Goal: Task Accomplishment & Management: Use online tool/utility

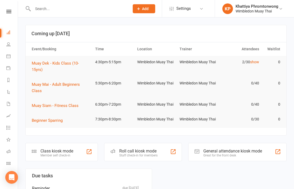
click at [5, 163] on li "Class check-in" at bounding box center [9, 164] width 18 height 12
click at [8, 160] on link "Class check-in" at bounding box center [12, 164] width 12 height 12
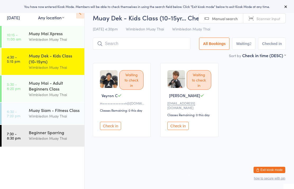
click at [63, 61] on div "Muay Dek - Kids Class (10-15yrs)" at bounding box center [54, 59] width 51 height 12
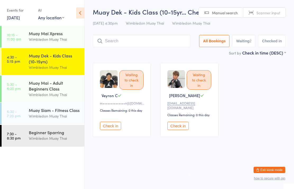
click at [113, 126] on button "Check in" at bounding box center [110, 126] width 21 height 8
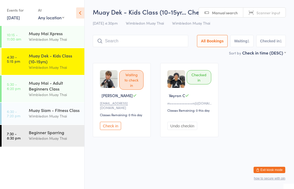
click at [143, 40] on input "search" at bounding box center [141, 41] width 96 height 12
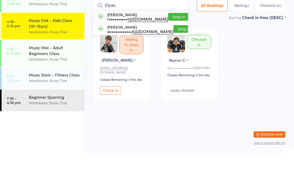
type input "Elyas"
click at [175, 48] on button "Drop in" at bounding box center [178, 52] width 21 height 8
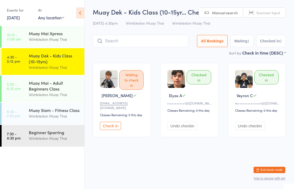
click at [160, 28] on div "Muay Dek - Kids Class (10-15yr… Check-in [DATE] 4:30pm Wimbledon Muay Thai Wimb…" at bounding box center [189, 28] width 193 height 42
click at [160, 34] on div "Muay Dek - Kids Class (10-15yr… Check-in [DATE] 4:30pm Wimbledon Muay Thai Wimb…" at bounding box center [189, 28] width 193 height 42
click at [165, 39] on input "search" at bounding box center [141, 41] width 96 height 12
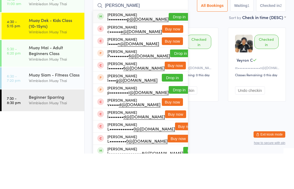
type input "[PERSON_NAME]"
click at [169, 48] on button "Drop in" at bounding box center [179, 52] width 21 height 8
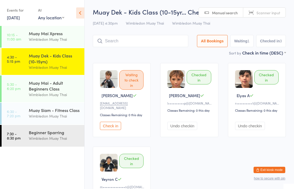
click at [153, 38] on input "search" at bounding box center [141, 41] width 96 height 12
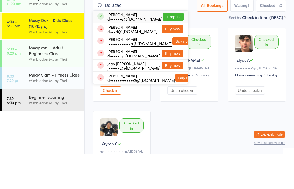
type input "Dellazae"
click at [176, 48] on button "Drop in" at bounding box center [173, 52] width 21 height 8
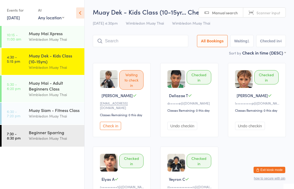
click at [126, 37] on input "search" at bounding box center [141, 41] width 96 height 12
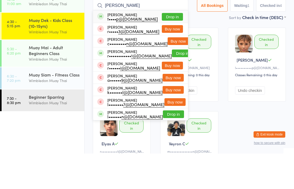
type input "[PERSON_NAME]"
click at [120, 52] on div "t•••• p@[DOMAIN_NAME]" at bounding box center [132, 54] width 51 height 4
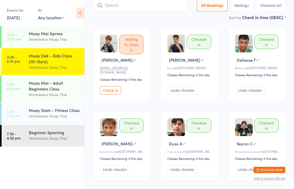
click at [180, 11] on input "search" at bounding box center [141, 5] width 96 height 12
type input "H"
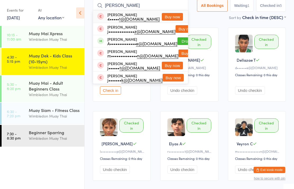
type input "[PERSON_NAME]"
click at [178, 41] on button "Drop in" at bounding box center [188, 41] width 21 height 8
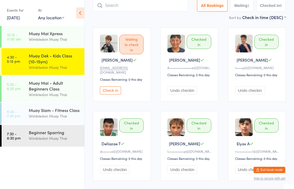
click at [182, 7] on input "search" at bounding box center [141, 5] width 96 height 12
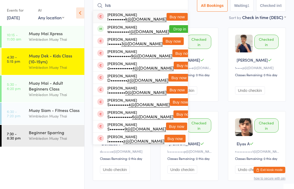
type input "Iva"
click at [180, 30] on button "Drop in" at bounding box center [179, 29] width 21 height 8
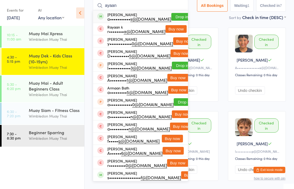
type input "ayaan"
click at [177, 13] on button "Drop in" at bounding box center [182, 17] width 21 height 8
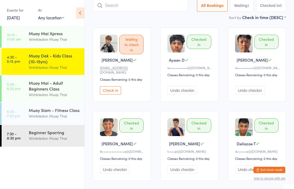
click at [178, 12] on input "search" at bounding box center [141, 5] width 96 height 12
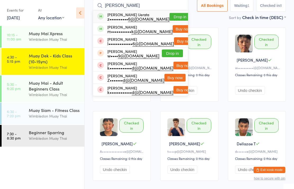
type input "[PERSON_NAME]"
click at [177, 28] on button "Buy now" at bounding box center [183, 29] width 21 height 8
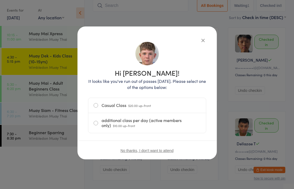
click at [104, 106] on label "Casual Class $20.00 up-front" at bounding box center [147, 105] width 107 height 15
click at [0, 0] on input "Casual Class $20.00 up-front" at bounding box center [0, 0] width 0 height 0
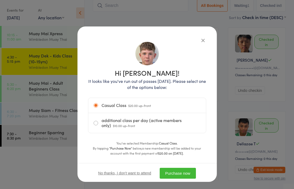
click at [185, 171] on button "Purchase now" at bounding box center [178, 173] width 36 height 11
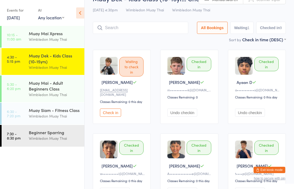
scroll to position [0, 0]
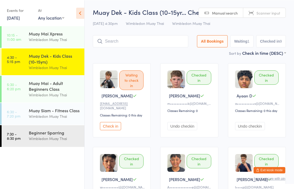
click at [158, 42] on input "search" at bounding box center [141, 41] width 96 height 12
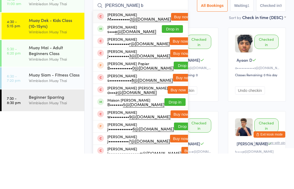
type input "[PERSON_NAME] b"
click at [174, 61] on button "Drop in" at bounding box center [172, 65] width 21 height 8
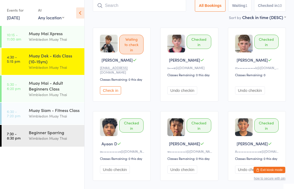
click at [174, 1] on input "search" at bounding box center [139, 5] width 93 height 12
type input "Jemma"
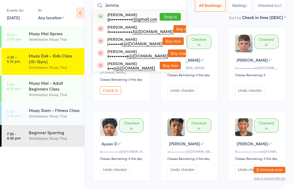
click at [165, 16] on button "Drop in" at bounding box center [170, 17] width 21 height 8
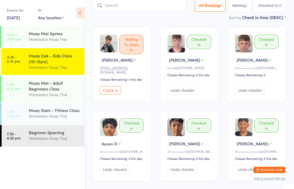
click at [113, 4] on input "search" at bounding box center [139, 5] width 93 height 12
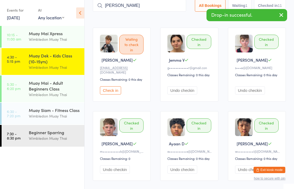
type input "[PERSON_NAME]"
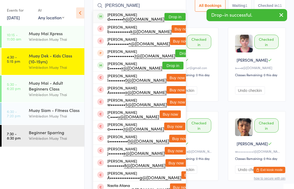
click at [167, 15] on button "Drop in" at bounding box center [175, 17] width 21 height 8
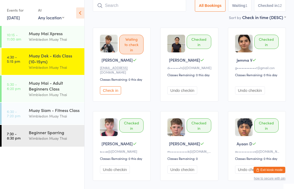
click at [167, 12] on input "search" at bounding box center [139, 5] width 93 height 12
type input "Anson"
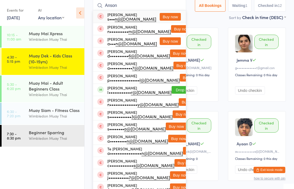
click at [173, 18] on button "Buy now" at bounding box center [170, 17] width 21 height 8
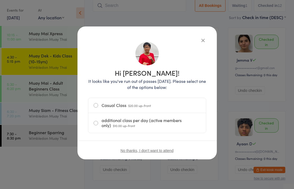
click at [132, 106] on span "$20.00 up-front" at bounding box center [139, 105] width 23 height 5
click at [0, 0] on input "Casual Class $20.00 up-front" at bounding box center [0, 0] width 0 height 0
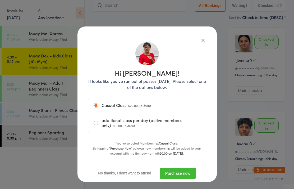
click at [182, 165] on div "No thanks, I don't want to attend Purchase now" at bounding box center [148, 173] width 140 height 20
click at [183, 170] on button "Purchase now" at bounding box center [178, 173] width 36 height 11
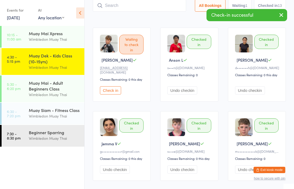
click at [109, 17] on div "Sort by Check in time (DESC) First name (ASC) First name (DESC) Last name (ASC)…" at bounding box center [189, 17] width 193 height 6
click at [110, 12] on input "search" at bounding box center [139, 5] width 93 height 12
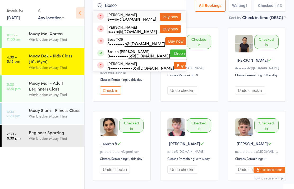
type input "Bosco"
click at [170, 27] on button "Buy now" at bounding box center [170, 29] width 21 height 8
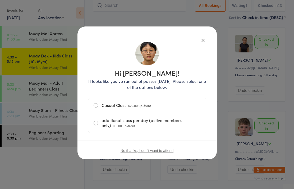
click at [112, 108] on label "Casual Class $20.00 up-front" at bounding box center [147, 105] width 107 height 15
click at [0, 0] on input "Casual Class $20.00 up-front" at bounding box center [0, 0] width 0 height 0
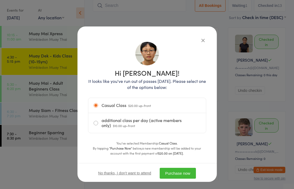
click at [178, 172] on button "Purchase now" at bounding box center [178, 173] width 36 height 11
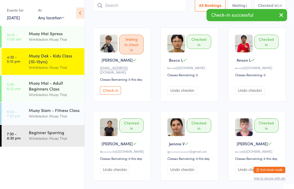
click at [133, 11] on input "search" at bounding box center [139, 5] width 93 height 12
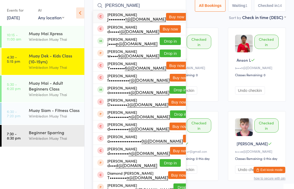
type input "[PERSON_NAME]"
click at [168, 15] on button "Buy now" at bounding box center [176, 17] width 21 height 8
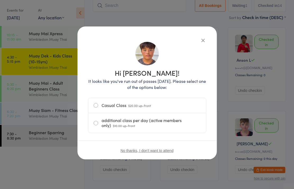
click at [106, 103] on label "Casual Class $20.00 up-front" at bounding box center [147, 105] width 107 height 15
click at [0, 0] on input "Casual Class $20.00 up-front" at bounding box center [0, 0] width 0 height 0
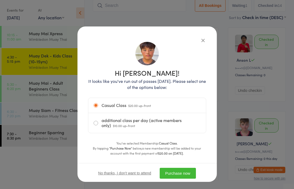
click at [177, 176] on button "Purchase now" at bounding box center [178, 173] width 36 height 11
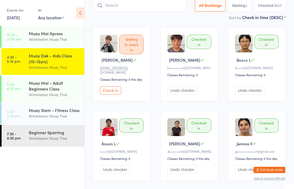
click at [118, 7] on input "search" at bounding box center [139, 5] width 93 height 12
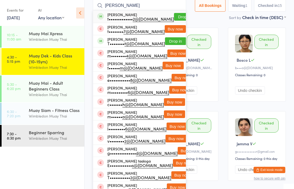
type input "[PERSON_NAME]"
click at [143, 15] on div "[PERSON_NAME] t••••••••••••• 2@[DOMAIN_NAME]" at bounding box center [140, 16] width 67 height 8
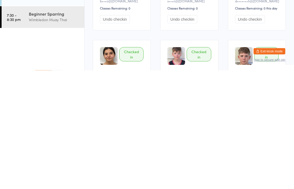
scroll to position [0, 0]
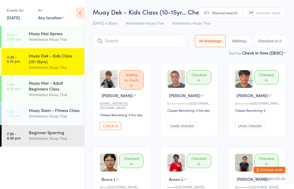
click at [142, 38] on input "search" at bounding box center [139, 41] width 93 height 12
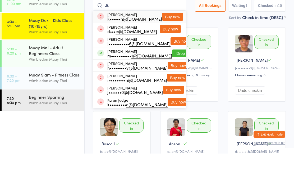
type input "Ju"
click at [173, 85] on button "Drop in" at bounding box center [182, 89] width 21 height 8
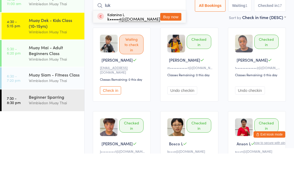
type input "luke"
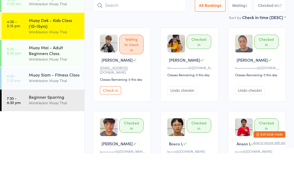
scroll to position [35, 0]
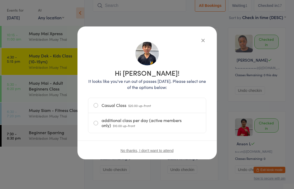
click at [170, 105] on label "Casual Class $20.00 up-front" at bounding box center [147, 105] width 107 height 15
click at [0, 0] on input "Casual Class $20.00 up-front" at bounding box center [0, 0] width 0 height 0
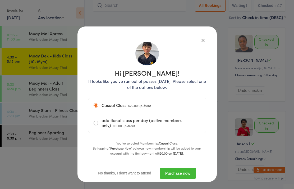
click at [188, 174] on button "Purchase now" at bounding box center [178, 173] width 36 height 11
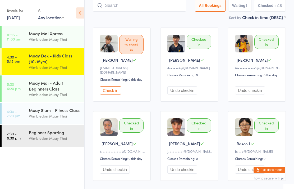
click at [115, 88] on button "Check in" at bounding box center [110, 90] width 21 height 8
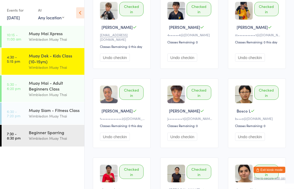
scroll to position [0, 0]
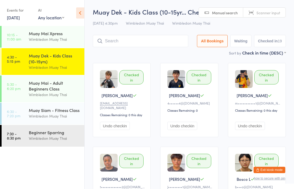
click at [133, 41] on input "search" at bounding box center [141, 41] width 96 height 12
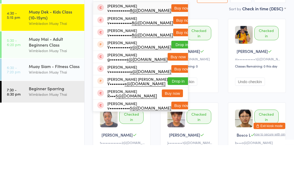
type input "[PERSON_NAME]"
click at [173, 97] on button "Buy now" at bounding box center [178, 101] width 21 height 8
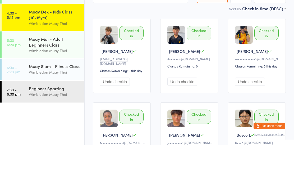
scroll to position [44, 0]
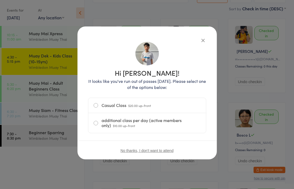
click at [121, 105] on label "Casual Class $20.00 up-front" at bounding box center [147, 105] width 107 height 15
click at [0, 0] on input "Casual Class $20.00 up-front" at bounding box center [0, 0] width 0 height 0
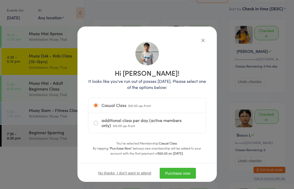
click at [187, 176] on button "Purchase now" at bounding box center [178, 173] width 36 height 11
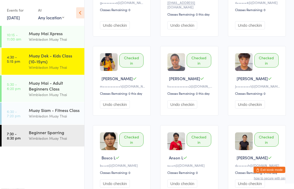
scroll to position [0, 0]
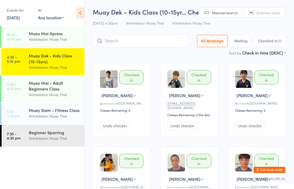
click at [59, 86] on div "Muay Mai - Adult Beginners Class" at bounding box center [54, 86] width 51 height 12
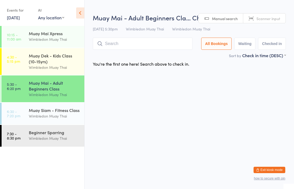
click at [145, 45] on input "search" at bounding box center [143, 44] width 100 height 12
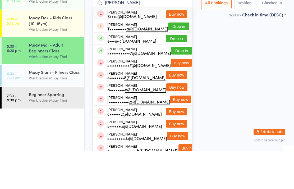
type input "[PERSON_NAME]"
click at [180, 73] on button "Drop in" at bounding box center [176, 77] width 21 height 8
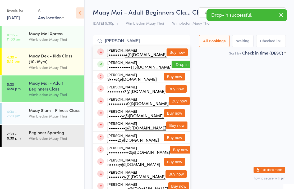
type input "[PERSON_NAME]"
click at [181, 64] on button "Drop in" at bounding box center [182, 65] width 21 height 8
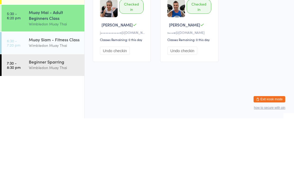
click at [60, 80] on div "Muay Mai - Adult Beginners Class" at bounding box center [54, 86] width 51 height 12
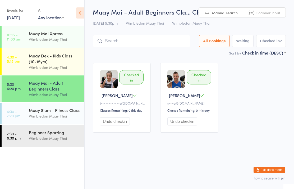
click at [55, 91] on div "Muay Mai - Adult Beginners Class" at bounding box center [54, 86] width 51 height 12
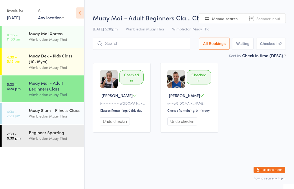
click at [154, 44] on input "search" at bounding box center [142, 44] width 98 height 12
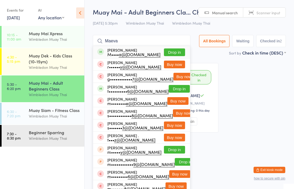
type input "Maeva"
click at [181, 53] on button "Drop in" at bounding box center [174, 52] width 21 height 8
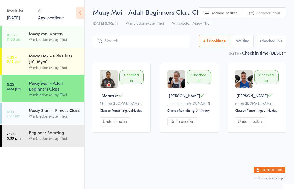
click at [128, 40] on input "search" at bounding box center [142, 41] width 98 height 12
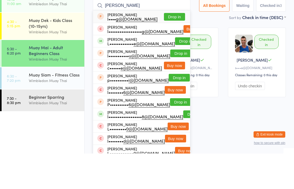
type input "[PERSON_NAME]"
click at [177, 73] on button "Drop in" at bounding box center [185, 77] width 21 height 8
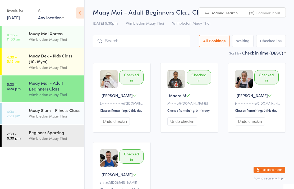
click at [66, 88] on div "Muay Mai - Adult Beginners Class" at bounding box center [54, 86] width 51 height 12
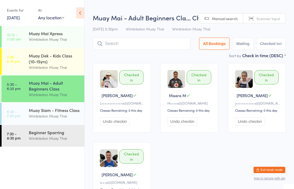
click at [144, 42] on input "search" at bounding box center [142, 44] width 98 height 12
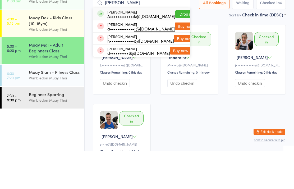
type input "[PERSON_NAME]"
click at [176, 48] on button "Drop in" at bounding box center [186, 52] width 21 height 8
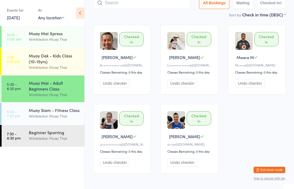
click at [129, 6] on input "search" at bounding box center [142, 3] width 98 height 12
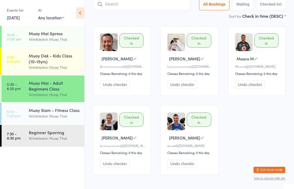
scroll to position [35, 0]
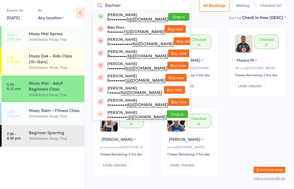
type input "Basheer"
click at [175, 18] on button "Drop in" at bounding box center [178, 17] width 21 height 8
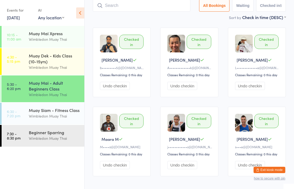
click at [174, 2] on input "search" at bounding box center [142, 5] width 98 height 12
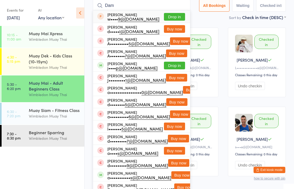
type input "Dam"
click at [180, 66] on button "Drop in" at bounding box center [174, 66] width 21 height 8
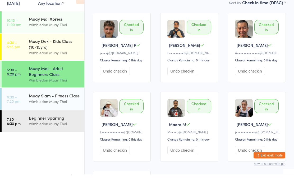
click at [65, 80] on div "Muay Mai - Adult Beginners Class" at bounding box center [54, 86] width 51 height 12
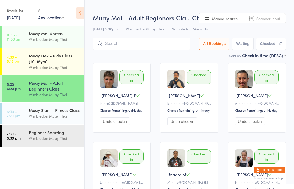
click at [163, 43] on input "search" at bounding box center [142, 44] width 98 height 12
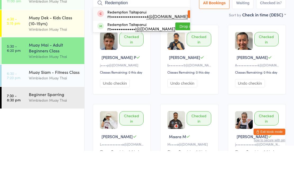
type input "Redemption"
click at [179, 61] on button "Drop in" at bounding box center [186, 65] width 21 height 8
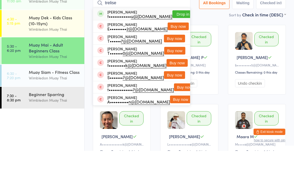
type input "trelise"
click at [175, 48] on button "Drop in" at bounding box center [183, 52] width 21 height 8
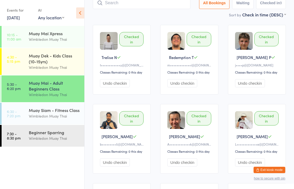
click at [140, 3] on input "search" at bounding box center [142, 3] width 98 height 12
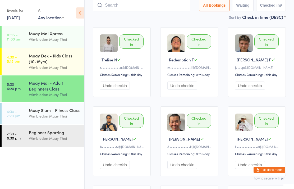
scroll to position [35, 0]
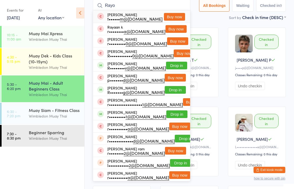
type input "Rayo"
click at [176, 65] on button "Drop in" at bounding box center [176, 66] width 21 height 8
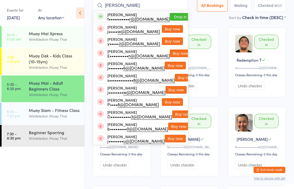
type input "[PERSON_NAME]"
click at [172, 14] on button "Drop in" at bounding box center [180, 17] width 21 height 8
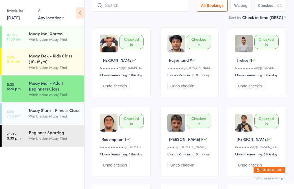
click at [146, 17] on div "Sort by Check in time (DESC) First name (ASC) First name (DESC) Last name (ASC)…" at bounding box center [189, 17] width 193 height 6
click at [151, 8] on input "search" at bounding box center [141, 5] width 96 height 12
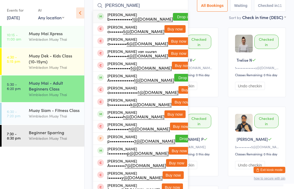
type input "[PERSON_NAME]"
click at [174, 17] on button "Drop in" at bounding box center [183, 17] width 21 height 8
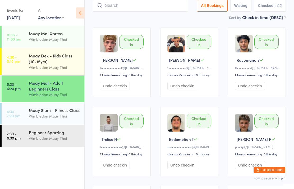
click at [76, 98] on div "Wimbledon Muay Thai" at bounding box center [54, 95] width 51 height 6
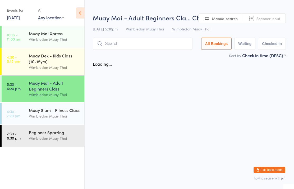
scroll to position [0, 0]
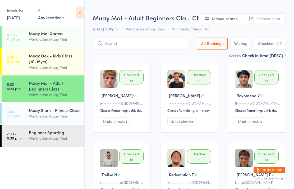
click at [19, 93] on link "5:30 - 6:20 pm Muay Mai - Adult Beginners Class Wimbledon Muay Thai" at bounding box center [43, 88] width 83 height 27
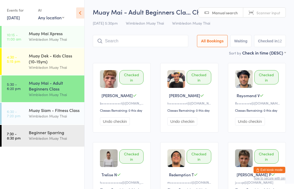
click at [149, 40] on input "search" at bounding box center [141, 41] width 96 height 12
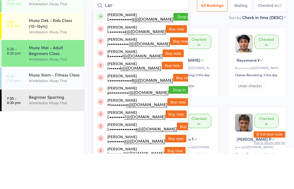
type input "Larr"
click at [174, 48] on button "Drop in" at bounding box center [184, 52] width 21 height 8
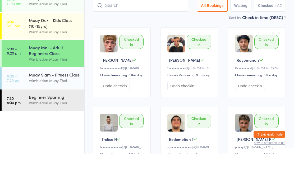
scroll to position [35, 0]
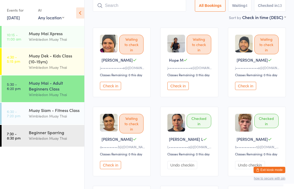
click at [145, 3] on input "search" at bounding box center [139, 5] width 93 height 12
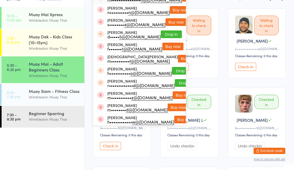
type input "[PERSON_NAME]"
click at [135, 25] on div "[PERSON_NAME] n•••••••••• n@[DOMAIN_NAME]" at bounding box center [138, 29] width 62 height 8
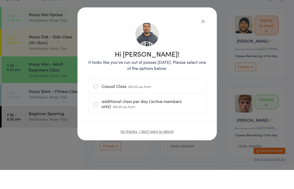
scroll to position [55, 0]
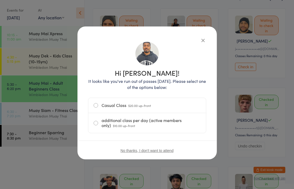
click at [98, 102] on label "Casual Class $20.00 up-front" at bounding box center [147, 105] width 107 height 15
click at [0, 0] on input "Casual Class $20.00 up-front" at bounding box center [0, 0] width 0 height 0
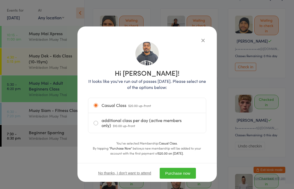
click at [182, 172] on button "Purchase now" at bounding box center [178, 173] width 36 height 11
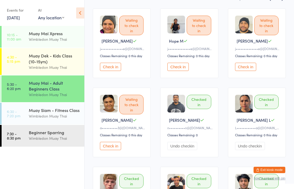
click at [24, 87] on link "5:30 - 6:20 pm Muay Mai - Adult Beginners Class Wimbledon Muay Thai" at bounding box center [43, 88] width 83 height 27
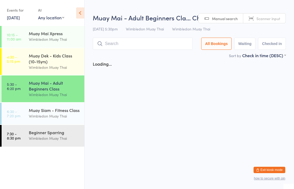
scroll to position [0, 0]
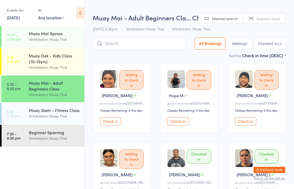
click at [128, 42] on input "search" at bounding box center [139, 44] width 93 height 12
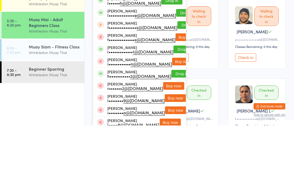
type input "[PERSON_NAME]"
click at [172, 134] on button "Drop in" at bounding box center [182, 138] width 21 height 8
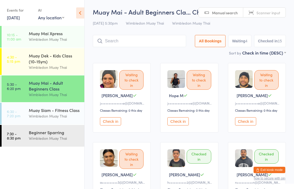
click at [154, 45] on input "search" at bounding box center [139, 41] width 93 height 12
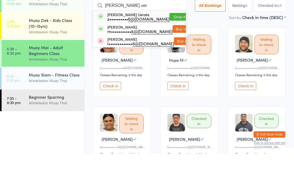
type input "[PERSON_NAME] uer"
click at [171, 48] on button "Drop in" at bounding box center [180, 52] width 21 height 8
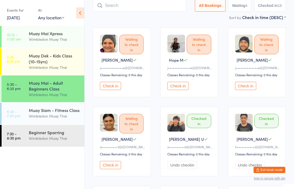
click at [169, 10] on input "search" at bounding box center [139, 5] width 93 height 12
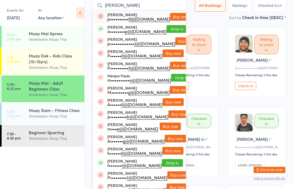
type input "[PERSON_NAME]"
click at [167, 28] on button "Drop in" at bounding box center [177, 29] width 21 height 8
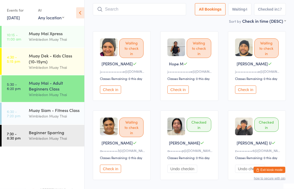
scroll to position [0, 0]
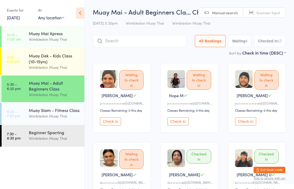
click at [182, 125] on button "Check in" at bounding box center [178, 121] width 21 height 8
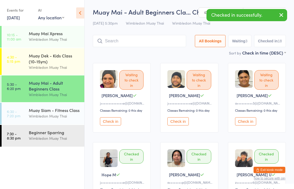
click at [182, 125] on button "Check in" at bounding box center [178, 121] width 21 height 8
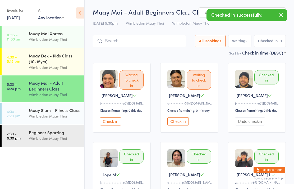
click at [182, 121] on button "Check in" at bounding box center [178, 121] width 21 height 8
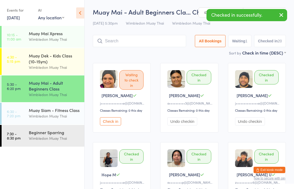
click at [116, 122] on button "Check in" at bounding box center [110, 121] width 21 height 8
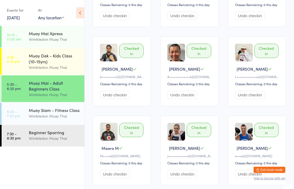
scroll to position [450, 0]
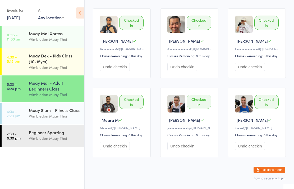
click at [44, 116] on div "Wimbledon Muay Thai" at bounding box center [54, 116] width 51 height 6
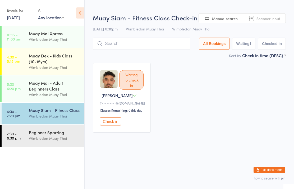
click at [113, 44] on input "search" at bounding box center [142, 44] width 98 height 12
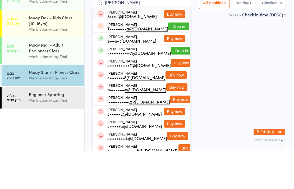
type input "[PERSON_NAME]"
click at [175, 85] on button "Drop in" at bounding box center [181, 89] width 21 height 8
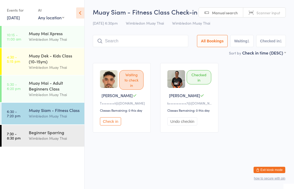
click at [63, 119] on div "Wimbledon Muay Thai" at bounding box center [54, 116] width 51 height 6
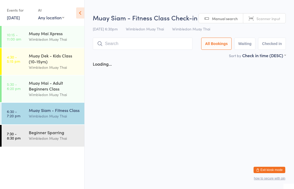
click at [145, 48] on input "search" at bounding box center [143, 44] width 100 height 12
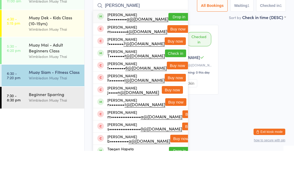
type input "[PERSON_NAME]"
click at [170, 51] on button "Drop in" at bounding box center [179, 55] width 21 height 8
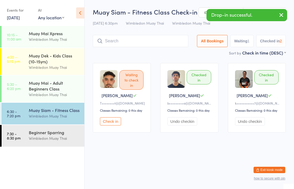
click at [145, 44] on input "search" at bounding box center [141, 41] width 96 height 12
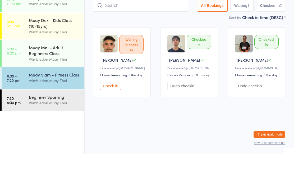
click at [153, 22] on main "Muay Siam - Fitness Class Check-in [DATE] 6:30pm Wimbledon Muay Thai Wimbledon …" at bounding box center [189, 72] width 193 height 130
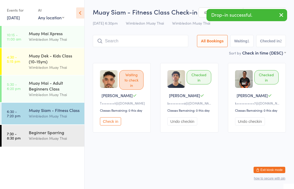
click at [66, 141] on div "Wimbledon Muay Thai" at bounding box center [54, 138] width 51 height 6
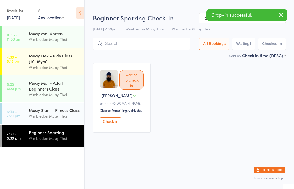
click at [151, 43] on input "search" at bounding box center [142, 44] width 98 height 12
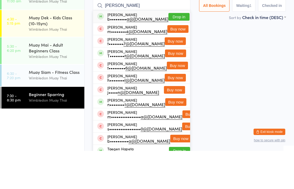
type input "[PERSON_NAME]"
click at [178, 51] on button "Drop in" at bounding box center [179, 55] width 21 height 8
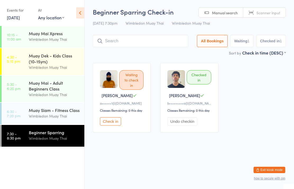
click at [66, 124] on div "Muay Siam - Fitness Class Wimbledon Muay Thai" at bounding box center [57, 113] width 56 height 21
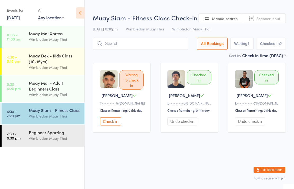
click at [130, 45] on input "search" at bounding box center [141, 44] width 96 height 12
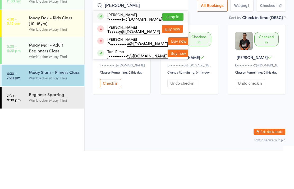
type input "[PERSON_NAME]"
click at [168, 51] on button "Drop in" at bounding box center [173, 55] width 21 height 8
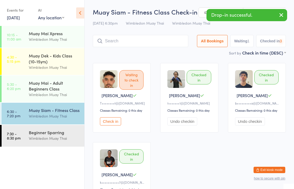
click at [139, 47] on input "search" at bounding box center [141, 41] width 96 height 12
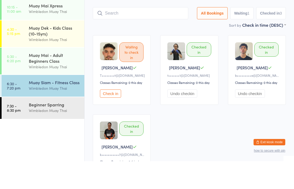
type input "R"
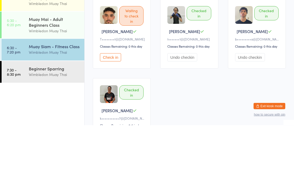
click at [59, 129] on div "Beginner Sparring" at bounding box center [54, 132] width 51 height 6
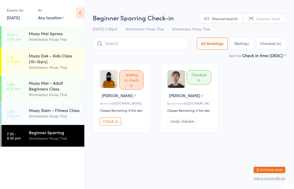
click at [141, 48] on input "search" at bounding box center [141, 44] width 96 height 12
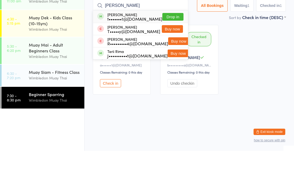
type input "[PERSON_NAME]"
click at [174, 51] on button "Drop in" at bounding box center [173, 55] width 21 height 8
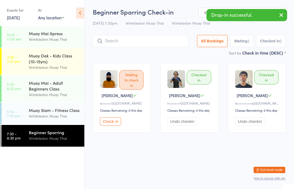
click at [57, 113] on div "Muay Siam - Fitness Class" at bounding box center [54, 110] width 51 height 6
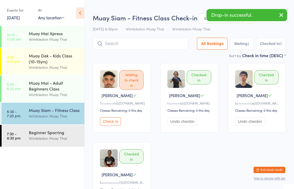
click at [52, 96] on div "Wimbledon Muay Thai" at bounding box center [54, 95] width 51 height 6
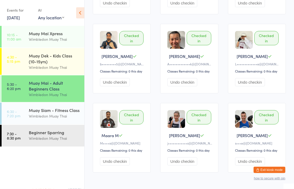
scroll to position [450, 0]
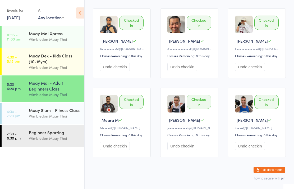
click at [55, 117] on div "Wimbledon Muay Thai" at bounding box center [54, 116] width 51 height 6
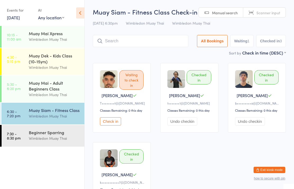
click at [43, 119] on div "Wimbledon Muay Thai" at bounding box center [54, 116] width 51 height 6
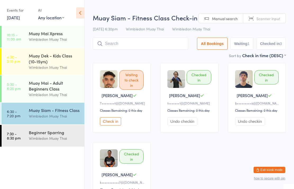
click at [40, 139] on div "Wimbledon Muay Thai" at bounding box center [54, 138] width 51 height 6
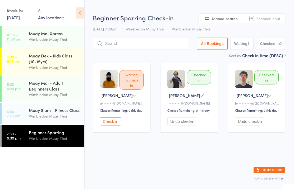
click at [52, 111] on div "Muay Siam - Fitness Class" at bounding box center [54, 110] width 51 height 6
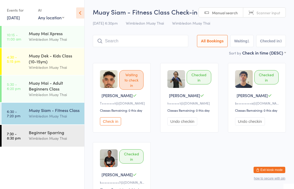
click at [74, 118] on div "Wimbledon Muay Thai" at bounding box center [54, 116] width 51 height 6
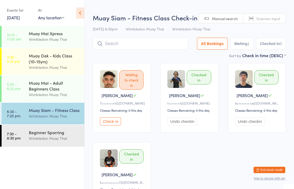
click at [158, 48] on input "search" at bounding box center [141, 44] width 96 height 12
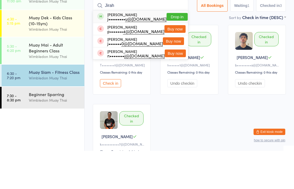
type input "Jirah"
click at [172, 51] on button "Drop in" at bounding box center [177, 55] width 21 height 8
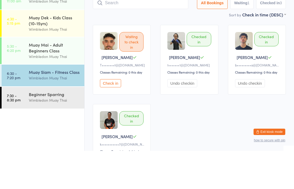
scroll to position [38, 0]
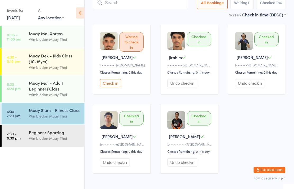
click at [56, 117] on div "Wimbledon Muay Thai" at bounding box center [54, 116] width 51 height 6
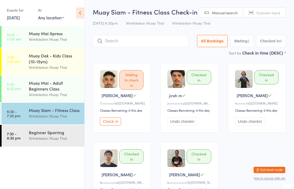
click at [103, 44] on input "search" at bounding box center [141, 41] width 96 height 12
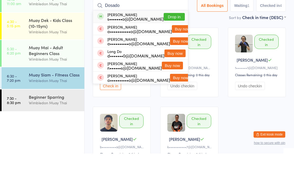
type input "Dosado"
click at [172, 48] on button "Drop in" at bounding box center [174, 52] width 21 height 8
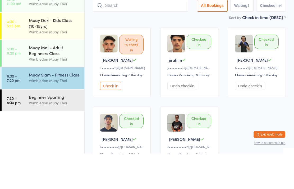
scroll to position [35, 0]
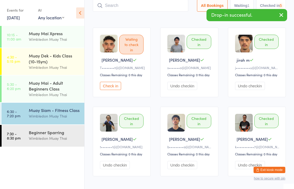
click at [25, 133] on link "7:30 - 8:30 pm Beginner Sparring Wimbledon Muay Thai" at bounding box center [43, 136] width 83 height 22
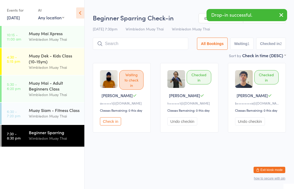
click at [148, 47] on input "search" at bounding box center [141, 44] width 96 height 12
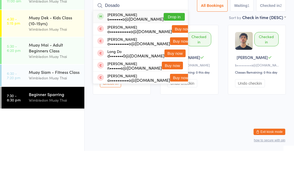
type input "Dosado"
click at [175, 51] on button "Drop in" at bounding box center [174, 55] width 21 height 8
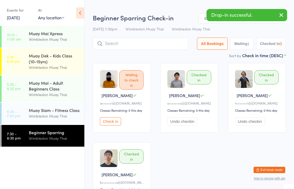
click at [21, 113] on link "6:30 - 7:20 pm Muay Siam - Fitness Class Wimbledon Muay Thai" at bounding box center [43, 114] width 83 height 22
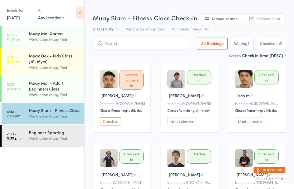
click at [132, 48] on input "search" at bounding box center [141, 44] width 96 height 12
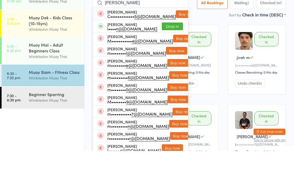
type input "[PERSON_NAME]"
click at [172, 61] on button "Drop in" at bounding box center [172, 65] width 21 height 8
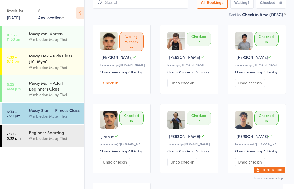
click at [136, 9] on input "search" at bounding box center [141, 3] width 96 height 12
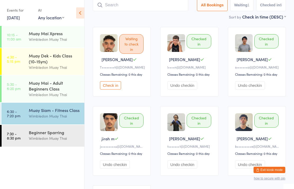
scroll to position [35, 0]
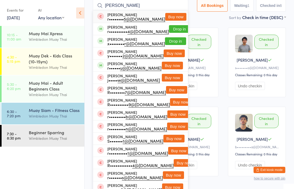
type input "[PERSON_NAME]"
click at [170, 38] on button "Drop in" at bounding box center [175, 41] width 21 height 8
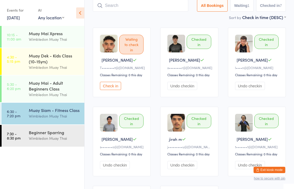
click at [161, 6] on input "search" at bounding box center [141, 5] width 96 height 12
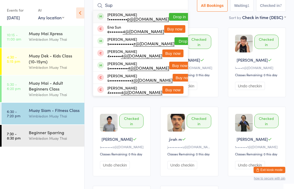
type input "Sup"
click at [178, 38] on button "Drop in" at bounding box center [185, 41] width 21 height 8
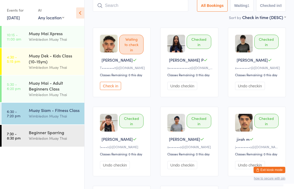
click at [16, 107] on link "6:30 - 7:20 pm Muay Siam - Fitness Class Wimbledon Muay Thai" at bounding box center [43, 114] width 83 height 22
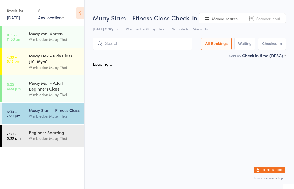
scroll to position [0, 0]
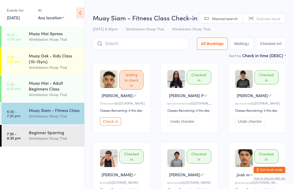
click at [12, 114] on time "6:30 - 7:20 pm" at bounding box center [14, 113] width 14 height 8
click at [107, 39] on input "search" at bounding box center [141, 44] width 96 height 12
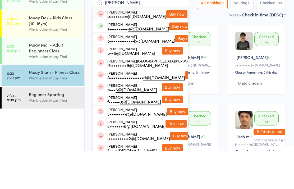
type input "[PERSON_NAME]"
click at [174, 48] on button "Buy now" at bounding box center [177, 52] width 21 height 8
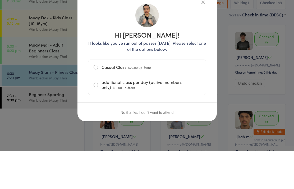
scroll to position [38, 0]
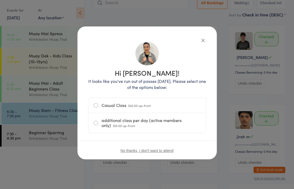
click at [96, 105] on label "Casual Class $20.00 up-front" at bounding box center [147, 105] width 107 height 15
click at [0, 0] on input "Casual Class $20.00 up-front" at bounding box center [0, 0] width 0 height 0
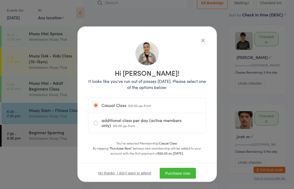
click at [184, 174] on button "Purchase now" at bounding box center [178, 173] width 36 height 11
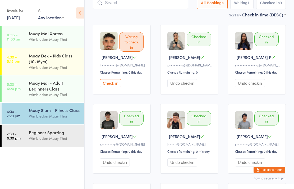
click at [55, 113] on div "Muay Siam - Fitness Class" at bounding box center [54, 110] width 51 height 6
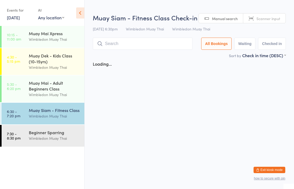
scroll to position [0, 0]
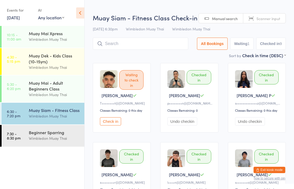
click at [129, 43] on input "search" at bounding box center [141, 44] width 96 height 12
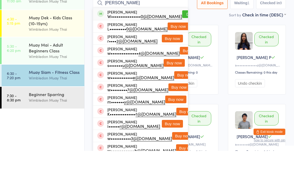
type input "[PERSON_NAME]"
click at [182, 48] on button "Drop in" at bounding box center [192, 52] width 21 height 8
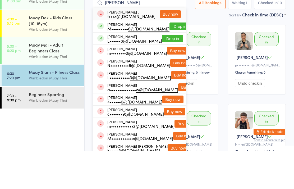
type input "[PERSON_NAME]"
click at [170, 61] on button "Drop in" at bounding box center [180, 65] width 21 height 8
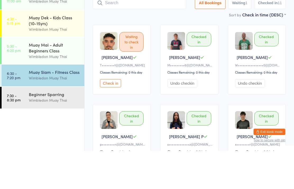
scroll to position [38, 0]
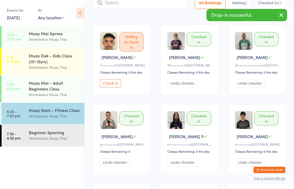
click at [47, 140] on div "Wimbledon Muay Thai" at bounding box center [54, 138] width 51 height 6
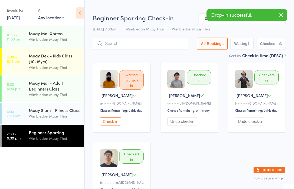
click at [144, 42] on input "search" at bounding box center [141, 44] width 96 height 12
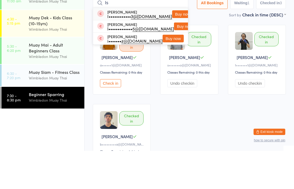
type input "I"
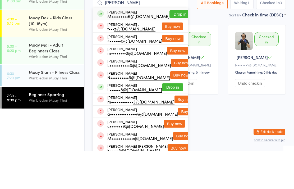
type input "[PERSON_NAME]"
click at [174, 48] on button "Drop in" at bounding box center [180, 52] width 21 height 8
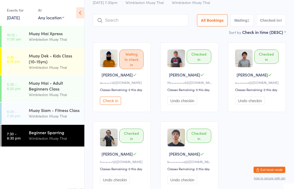
scroll to position [20, 0]
click at [162, 24] on input "search" at bounding box center [141, 21] width 96 height 12
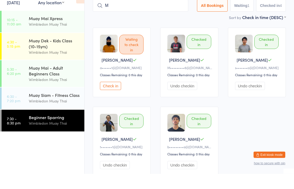
type input "Ma"
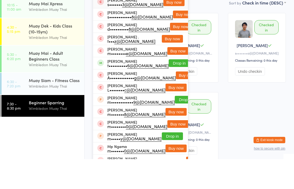
click at [64, 107] on div "Muay Siam - Fitness Class" at bounding box center [54, 110] width 51 height 6
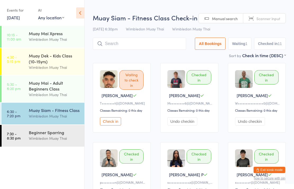
click at [151, 50] on input "search" at bounding box center [139, 44] width 93 height 12
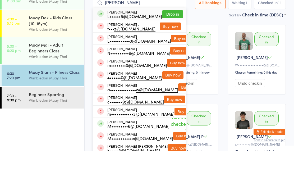
type input "[PERSON_NAME]"
click at [169, 48] on button "Drop in" at bounding box center [172, 52] width 21 height 8
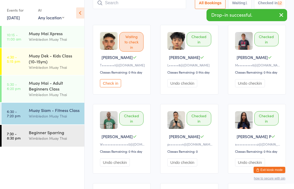
click at [57, 141] on div "Wimbledon Muay Thai" at bounding box center [54, 138] width 51 height 6
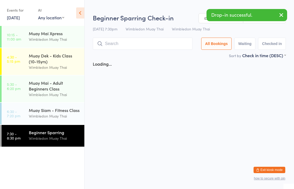
click at [162, 43] on input "search" at bounding box center [143, 44] width 100 height 12
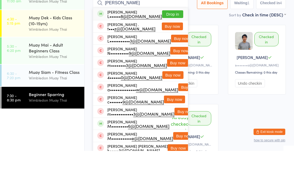
type input "[PERSON_NAME]"
click at [174, 48] on button "Drop in" at bounding box center [172, 52] width 21 height 8
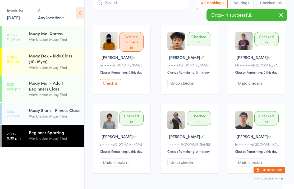
click at [35, 113] on div "Muay Siam - Fitness Class" at bounding box center [54, 110] width 51 height 6
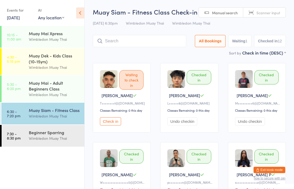
click at [50, 135] on div "Beginner Sparring" at bounding box center [54, 132] width 51 height 6
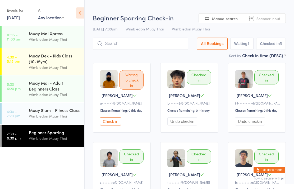
click at [159, 47] on input "search" at bounding box center [141, 44] width 96 height 12
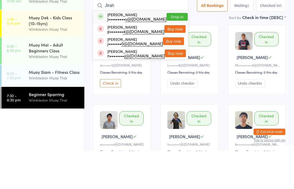
type input "Jirah"
click at [170, 51] on button "Drop in" at bounding box center [177, 55] width 21 height 8
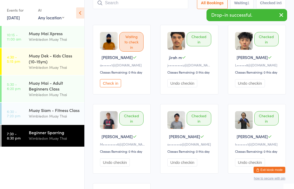
click at [61, 108] on div "Muay Siam - Fitness Class Wimbledon Muay Thai" at bounding box center [57, 113] width 56 height 21
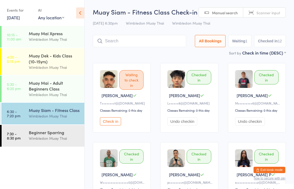
click at [46, 113] on div "Muay Siam - Fitness Class" at bounding box center [54, 110] width 51 height 6
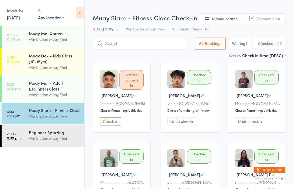
click at [106, 42] on input "search" at bounding box center [139, 44] width 93 height 12
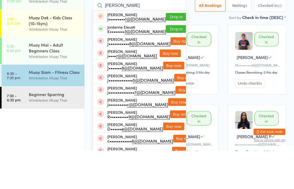
type input "[PERSON_NAME]"
click at [102, 64] on span at bounding box center [100, 67] width 7 height 7
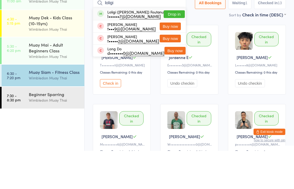
type input "loligi"
click at [107, 48] on div "Loligi ([PERSON_NAME]) Foutanu l•••••• 7@[DOMAIN_NAME]" at bounding box center [130, 52] width 66 height 8
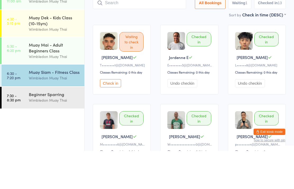
scroll to position [38, 0]
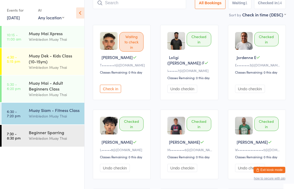
click at [160, 9] on input "search" at bounding box center [139, 3] width 93 height 12
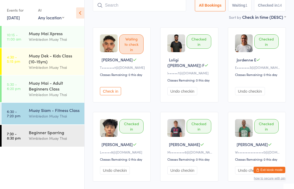
scroll to position [35, 0]
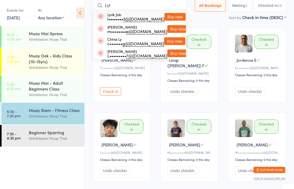
type input "Lyr"
click at [171, 20] on button "Buy now" at bounding box center [175, 17] width 21 height 8
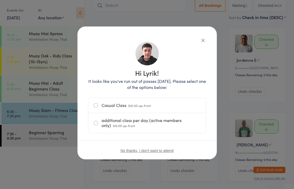
click at [173, 101] on label "Casual Class $20.00 up-front" at bounding box center [147, 105] width 107 height 15
click at [0, 0] on input "Casual Class $20.00 up-front" at bounding box center [0, 0] width 0 height 0
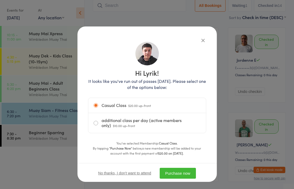
click at [184, 173] on button "Purchase now" at bounding box center [178, 173] width 36 height 11
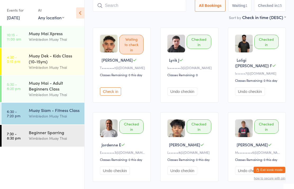
click at [59, 119] on div "Wimbledon Muay Thai" at bounding box center [54, 116] width 51 height 6
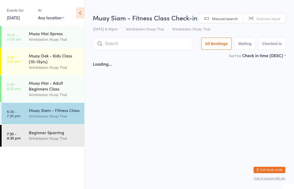
scroll to position [0, 0]
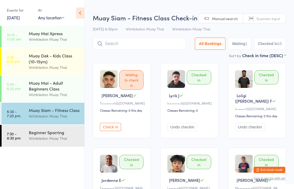
click at [147, 39] on input "search" at bounding box center [139, 44] width 93 height 12
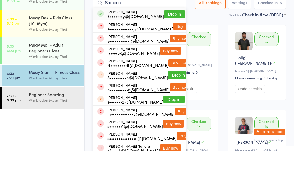
type input "Saracen"
click at [175, 48] on button "Drop in" at bounding box center [174, 52] width 21 height 8
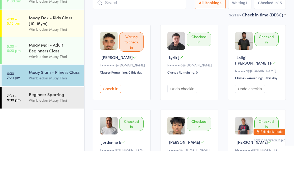
scroll to position [38, 0]
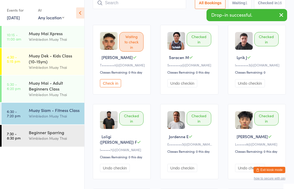
click at [106, 87] on button "Check in" at bounding box center [110, 83] width 21 height 8
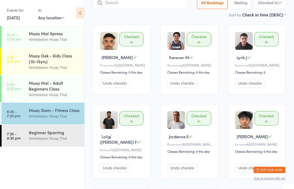
click at [56, 117] on div "Wimbledon Muay Thai" at bounding box center [54, 116] width 51 height 6
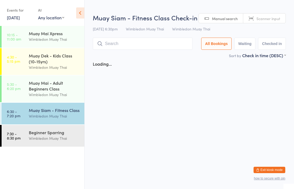
scroll to position [0, 0]
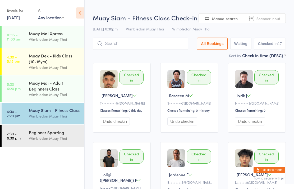
click at [141, 46] on input "search" at bounding box center [141, 44] width 96 height 12
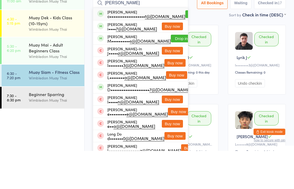
type input "[PERSON_NAME]"
click at [186, 48] on button "Drop in" at bounding box center [196, 52] width 21 height 8
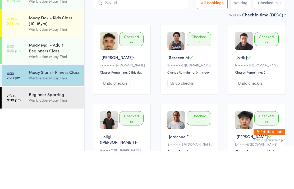
scroll to position [38, 0]
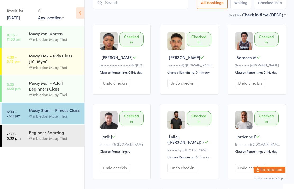
click at [68, 116] on div "Wimbledon Muay Thai" at bounding box center [54, 116] width 51 height 6
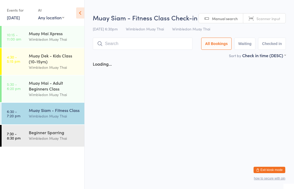
scroll to position [0, 0]
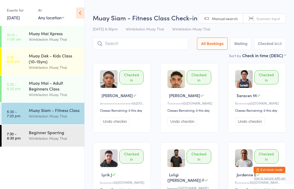
click at [135, 42] on input "search" at bounding box center [141, 44] width 96 height 12
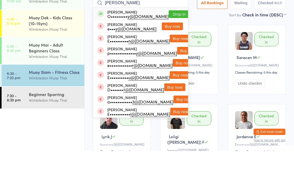
type input "[PERSON_NAME]"
click at [173, 48] on button "Drop in" at bounding box center [179, 52] width 21 height 8
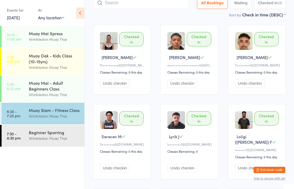
click at [58, 129] on div "Beginner Sparring Wimbledon Muay Thai" at bounding box center [57, 135] width 56 height 21
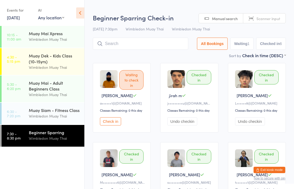
click at [49, 119] on div "Wimbledon Muay Thai" at bounding box center [54, 116] width 51 height 6
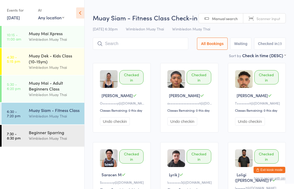
click at [129, 42] on input "search" at bounding box center [141, 44] width 96 height 12
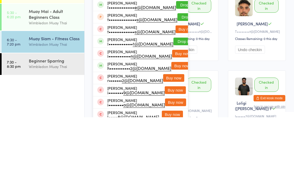
type input "[PERSON_NAME]"
click at [172, 134] on button "Buy now" at bounding box center [182, 138] width 21 height 8
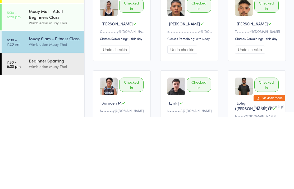
scroll to position [72, 0]
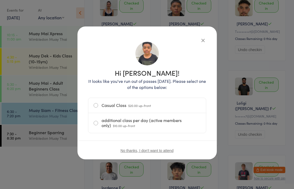
click at [113, 127] on span "$10.00 up-front" at bounding box center [124, 125] width 22 height 5
click at [0, 0] on input "additional class per day (active members only) $10.00 up-front" at bounding box center [0, 0] width 0 height 0
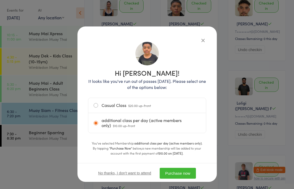
click at [178, 176] on button "Purchase now" at bounding box center [178, 173] width 36 height 11
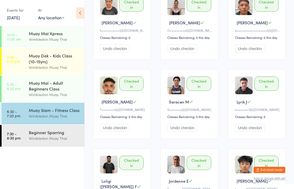
scroll to position [73, 0]
click at [51, 112] on div "Muay Siam - Fitness Class" at bounding box center [54, 110] width 51 height 6
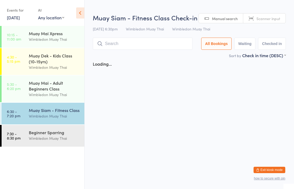
scroll to position [0, 0]
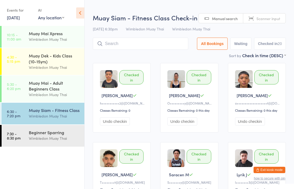
click at [120, 42] on input "search" at bounding box center [141, 44] width 96 height 12
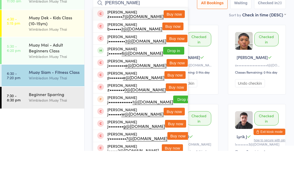
type input "[PERSON_NAME]"
click at [173, 85] on button "Drop in" at bounding box center [173, 89] width 21 height 8
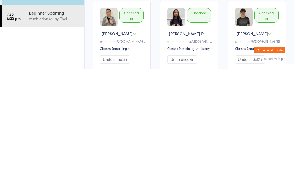
click at [51, 60] on ul "10:15 - 11:00 am Muay Mai Xpress Wimbledon Muay Thai 4:30 - 5:15 pm Muay Dek - …" at bounding box center [42, 107] width 84 height 163
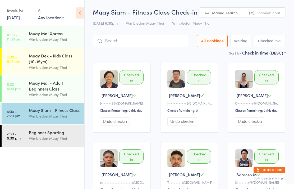
click at [158, 44] on input "search" at bounding box center [141, 41] width 96 height 12
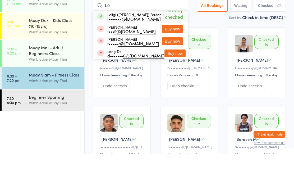
type input "L"
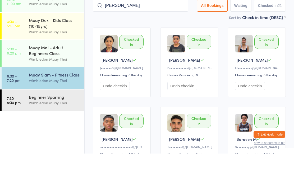
type input "[PERSON_NAME]"
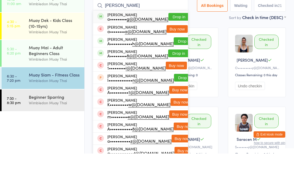
click at [172, 48] on button "Drop in" at bounding box center [179, 52] width 21 height 8
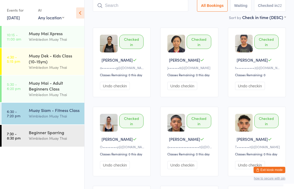
click at [60, 135] on div "Beginner Sparring" at bounding box center [54, 132] width 51 height 6
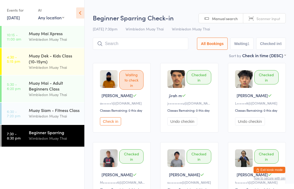
click at [160, 48] on input "search" at bounding box center [141, 44] width 96 height 12
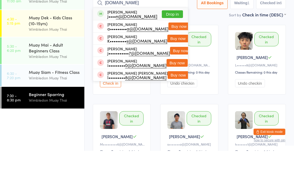
type input "[DOMAIN_NAME]"
click at [171, 48] on button "Drop in" at bounding box center [172, 52] width 21 height 8
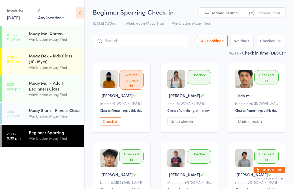
click at [71, 138] on div "Wimbledon Muay Thai" at bounding box center [54, 138] width 51 height 6
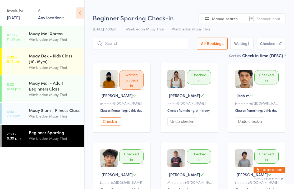
click at [176, 45] on input "search" at bounding box center [141, 44] width 96 height 12
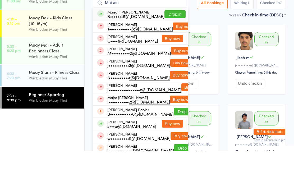
type input "Maison"
click at [172, 48] on button "Drop in" at bounding box center [175, 52] width 21 height 8
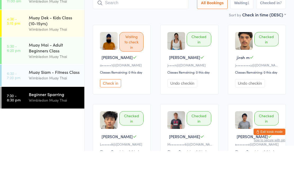
scroll to position [38, 0]
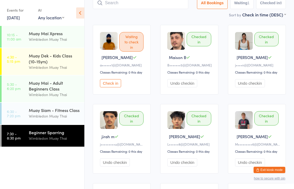
click at [163, 7] on input "search" at bounding box center [141, 3] width 96 height 12
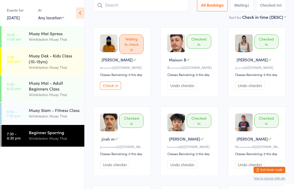
scroll to position [35, 0]
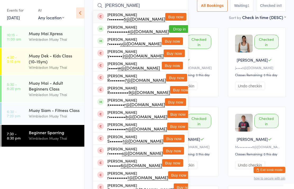
type input "[PERSON_NAME]"
click at [173, 31] on button "Drop in" at bounding box center [179, 29] width 21 height 8
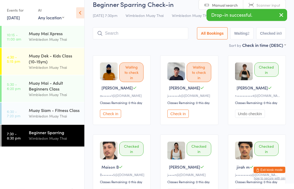
scroll to position [0, 0]
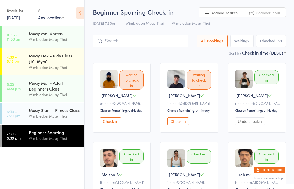
click at [44, 141] on div "Wimbledon Muay Thai" at bounding box center [54, 138] width 51 height 6
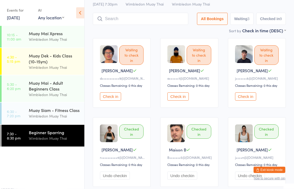
scroll to position [25, 0]
click at [182, 99] on button "Check in" at bounding box center [178, 96] width 21 height 8
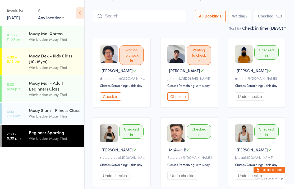
click at [114, 101] on button "Check in" at bounding box center [110, 96] width 21 height 8
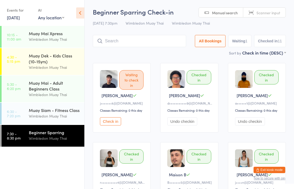
scroll to position [0, 0]
click at [115, 43] on input "search" at bounding box center [139, 41] width 93 height 12
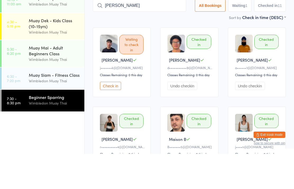
type input "[PERSON_NAME]"
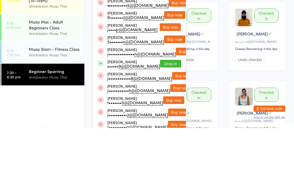
click at [62, 135] on div "Wimbledon Muay Thai" at bounding box center [54, 138] width 51 height 6
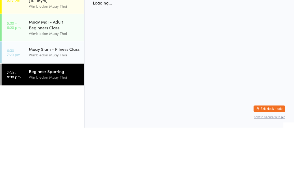
scroll to position [0, 0]
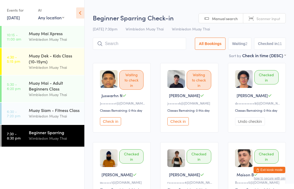
click at [157, 46] on input "search" at bounding box center [139, 44] width 93 height 12
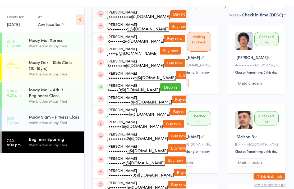
scroll to position [33, 0]
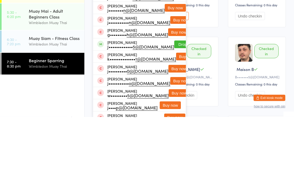
type input "[PERSON_NAME]"
click at [178, 111] on div "[PERSON_NAME] J••••••••••••• 5@[DOMAIN_NAME] Drop in" at bounding box center [139, 117] width 93 height 12
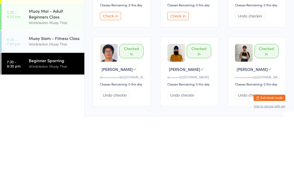
scroll to position [0, 0]
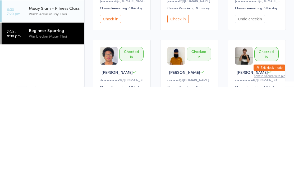
click at [41, 129] on div "Beginner Sparring" at bounding box center [54, 132] width 51 height 6
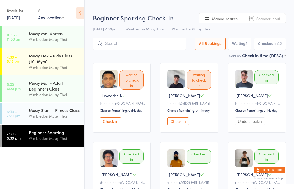
click at [117, 44] on input "search" at bounding box center [139, 44] width 93 height 12
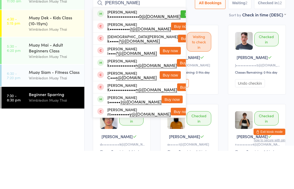
type input "[PERSON_NAME]"
click at [181, 48] on button "Drop in" at bounding box center [191, 52] width 21 height 8
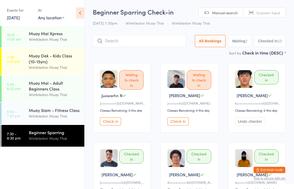
click at [163, 42] on input "search" at bounding box center [139, 41] width 93 height 12
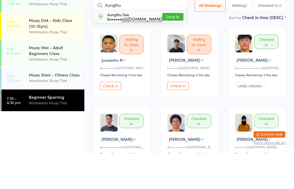
type input "Aungthu"
click at [174, 48] on button "Drop in" at bounding box center [173, 52] width 21 height 8
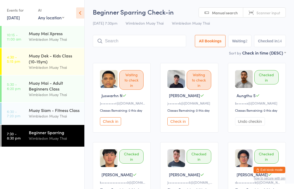
click at [52, 135] on div "Beginner Sparring" at bounding box center [54, 132] width 51 height 6
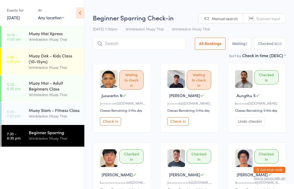
click at [134, 46] on input "search" at bounding box center [139, 44] width 93 height 12
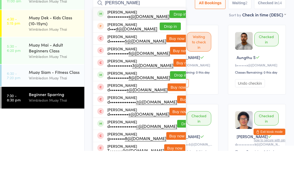
type input "[PERSON_NAME]"
click at [173, 48] on button "Drop in" at bounding box center [180, 52] width 21 height 8
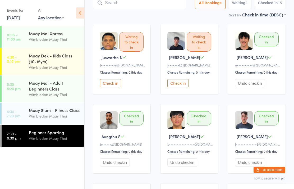
click at [47, 135] on div "Beginner Sparring" at bounding box center [54, 132] width 51 height 6
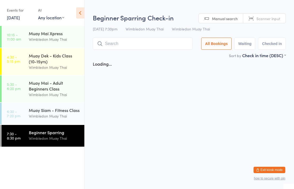
scroll to position [0, 0]
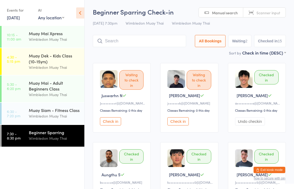
click at [39, 145] on div "Beginner Sparring Wimbledon Muay Thai" at bounding box center [57, 135] width 56 height 21
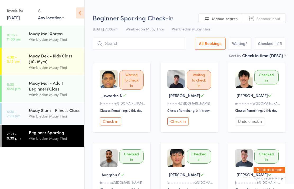
click at [122, 45] on input "search" at bounding box center [139, 44] width 93 height 12
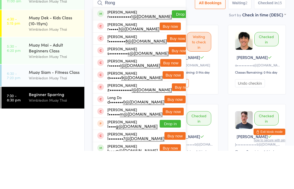
type input "Rong"
click at [172, 48] on button "Drop in" at bounding box center [182, 52] width 21 height 8
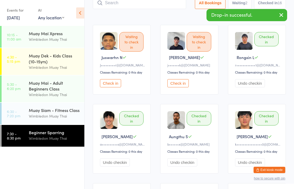
click at [116, 8] on input "search" at bounding box center [139, 3] width 93 height 12
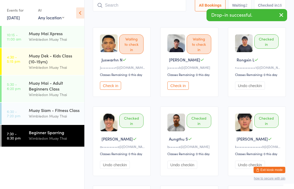
scroll to position [35, 0]
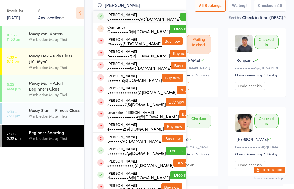
type input "[PERSON_NAME]"
click at [181, 14] on button "Drop in" at bounding box center [191, 17] width 21 height 8
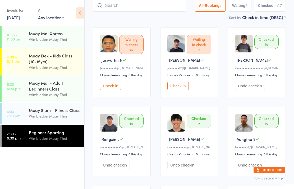
click at [68, 118] on div "Wimbledon Muay Thai" at bounding box center [54, 116] width 51 height 6
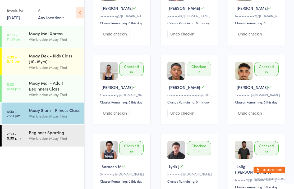
scroll to position [87, 0]
click at [47, 139] on div "Wimbledon Muay Thai" at bounding box center [54, 138] width 51 height 6
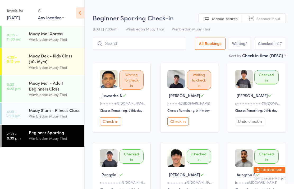
click at [114, 125] on button "Check in" at bounding box center [110, 121] width 21 height 8
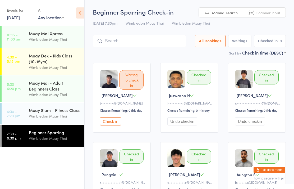
click at [44, 146] on div "Beginner Sparring Wimbledon Muay Thai" at bounding box center [57, 135] width 56 height 21
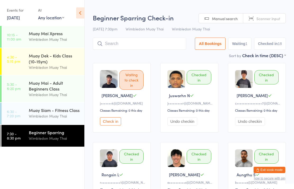
click at [151, 44] on input "search" at bounding box center [139, 44] width 93 height 12
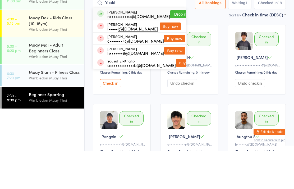
type input "Youkh"
click at [176, 48] on button "Drop in" at bounding box center [180, 52] width 21 height 8
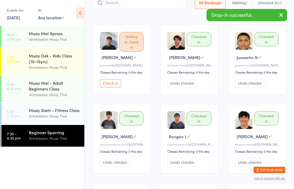
click at [154, 3] on input "search" at bounding box center [139, 3] width 93 height 12
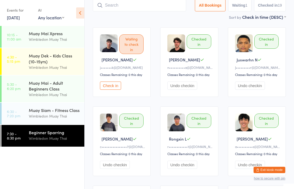
scroll to position [35, 0]
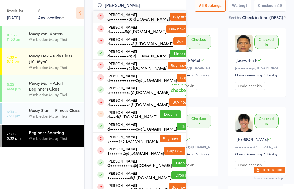
type input "[PERSON_NAME]"
click at [176, 52] on button "Drop in" at bounding box center [180, 54] width 21 height 8
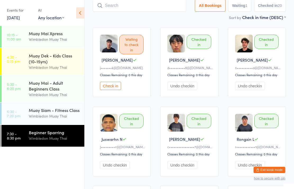
scroll to position [57, 0]
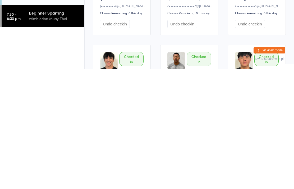
click at [48, 129] on div "Beginner Sparring" at bounding box center [54, 132] width 51 height 6
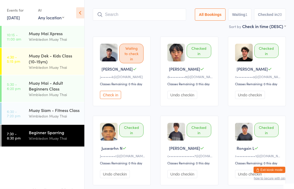
scroll to position [0, 0]
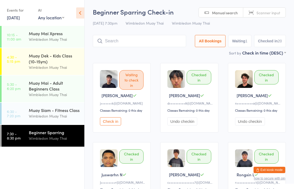
click at [50, 141] on div "Wimbledon Muay Thai" at bounding box center [54, 138] width 51 height 6
click at [124, 38] on input "search" at bounding box center [139, 41] width 93 height 12
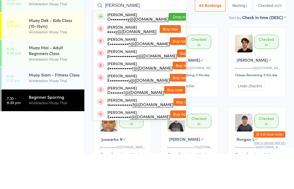
type input "[PERSON_NAME]"
click at [169, 48] on button "Drop in" at bounding box center [179, 52] width 21 height 8
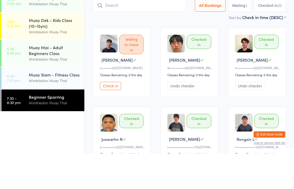
scroll to position [35, 0]
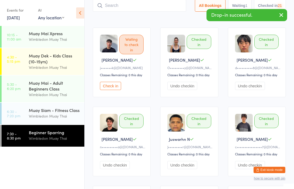
click at [133, 5] on input "search" at bounding box center [139, 5] width 93 height 12
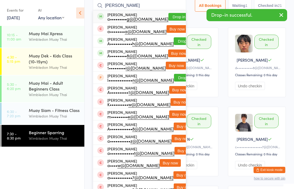
type input "[PERSON_NAME]"
click at [172, 11] on div "[PERSON_NAME] a••••••••• g@[DOMAIN_NAME] Drop in" at bounding box center [139, 17] width 93 height 12
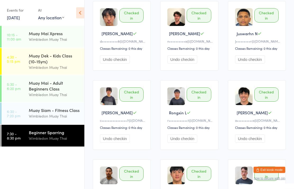
scroll to position [0, 0]
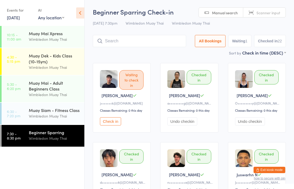
click at [110, 124] on button "Check in" at bounding box center [110, 121] width 21 height 8
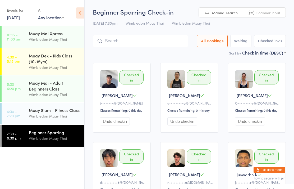
click at [135, 41] on input "search" at bounding box center [141, 41] width 96 height 12
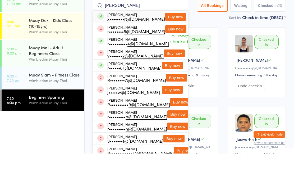
type input "[PERSON_NAME]"
click at [174, 48] on button "Buy now" at bounding box center [175, 52] width 21 height 8
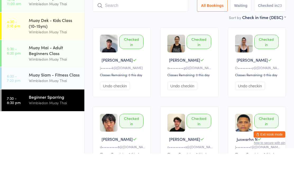
scroll to position [35, 0]
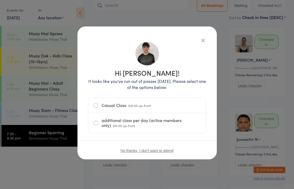
click at [100, 122] on label "additional class per day (active members only) $10.00 up-front" at bounding box center [147, 123] width 107 height 20
click at [0, 0] on input "additional class per day (active members only) $10.00 up-front" at bounding box center [0, 0] width 0 height 0
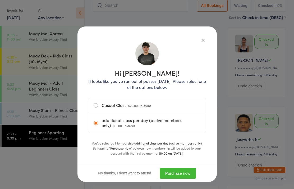
click at [182, 173] on button "Purchase now" at bounding box center [178, 173] width 36 height 11
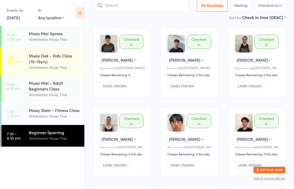
click at [149, 9] on input "search" at bounding box center [141, 5] width 96 height 12
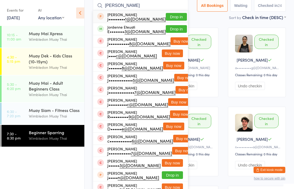
type input "[PERSON_NAME]"
click at [123, 33] on div "E•••••••• 3@[DOMAIN_NAME]" at bounding box center [136, 31] width 59 height 4
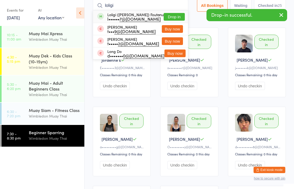
type input "loligi"
click at [115, 19] on div "l•••••• 7@[DOMAIN_NAME]" at bounding box center [135, 19] width 56 height 4
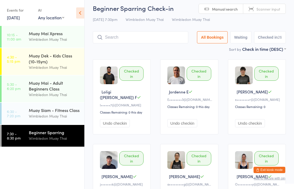
scroll to position [0, 0]
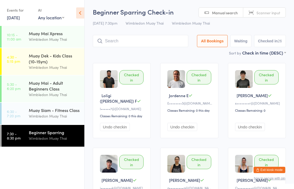
click at [146, 39] on input "search" at bounding box center [141, 41] width 96 height 12
click at [148, 39] on input "search" at bounding box center [141, 41] width 96 height 12
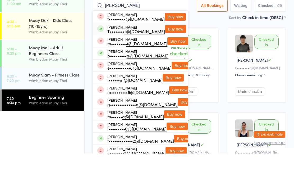
type input "[PERSON_NAME]"
click at [105, 60] on div "[PERSON_NAME] T•••••••• t@[DOMAIN_NAME]" at bounding box center [131, 64] width 68 height 8
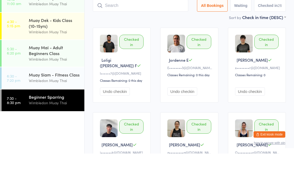
scroll to position [35, 0]
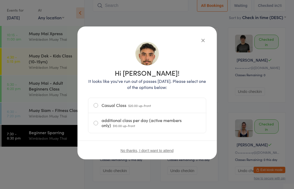
click at [137, 123] on label "additional class per day (active members only) $10.00 up-front" at bounding box center [147, 123] width 107 height 20
click at [0, 0] on input "additional class per day (active members only) $10.00 up-front" at bounding box center [0, 0] width 0 height 0
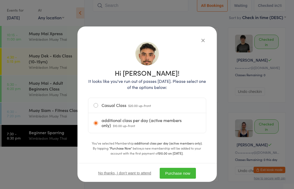
click at [188, 174] on button "Purchase now" at bounding box center [178, 173] width 36 height 11
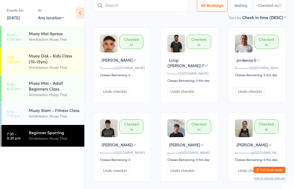
click at [64, 134] on div "Beginner Sparring" at bounding box center [54, 132] width 51 height 6
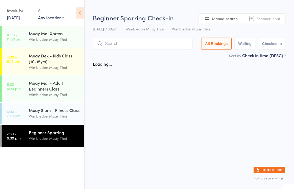
scroll to position [0, 0]
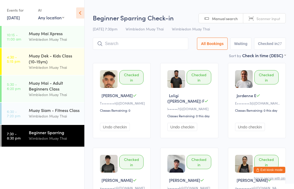
click at [52, 141] on div "Wimbledon Muay Thai" at bounding box center [54, 138] width 51 height 6
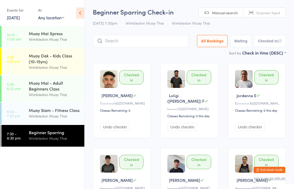
click at [147, 47] on input "search" at bounding box center [141, 41] width 96 height 12
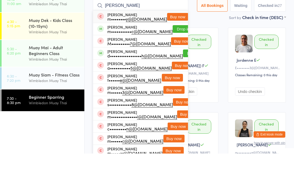
type input "[PERSON_NAME]"
click at [173, 61] on button "Drop in" at bounding box center [183, 65] width 21 height 8
